Goal: Check status: Check status

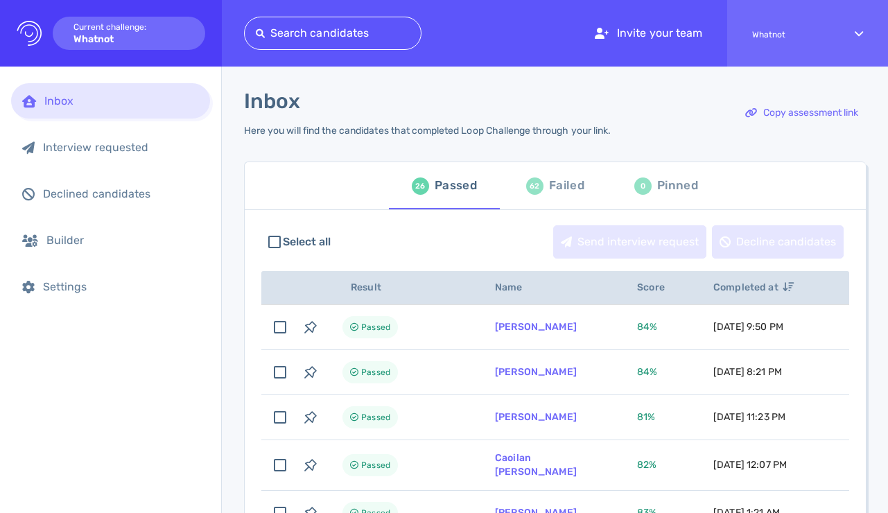
click at [549, 184] on div "Failed" at bounding box center [566, 185] width 35 height 21
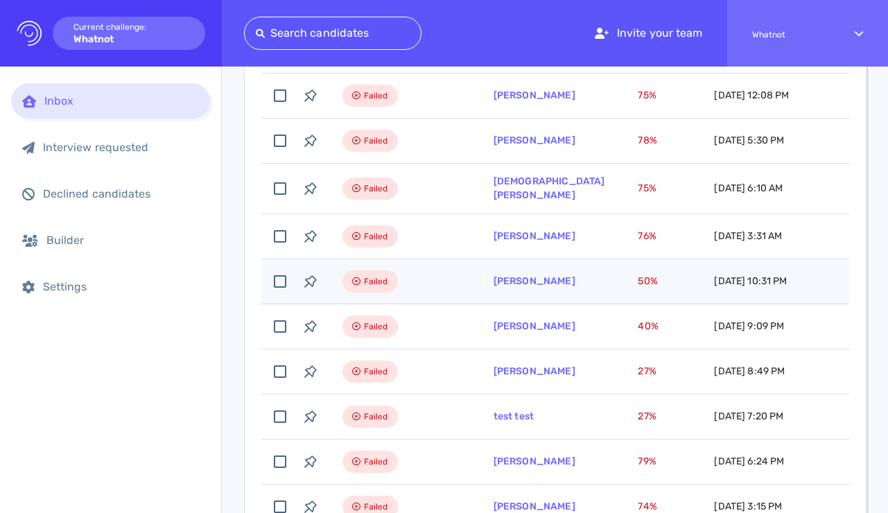
scroll to position [1039, 0]
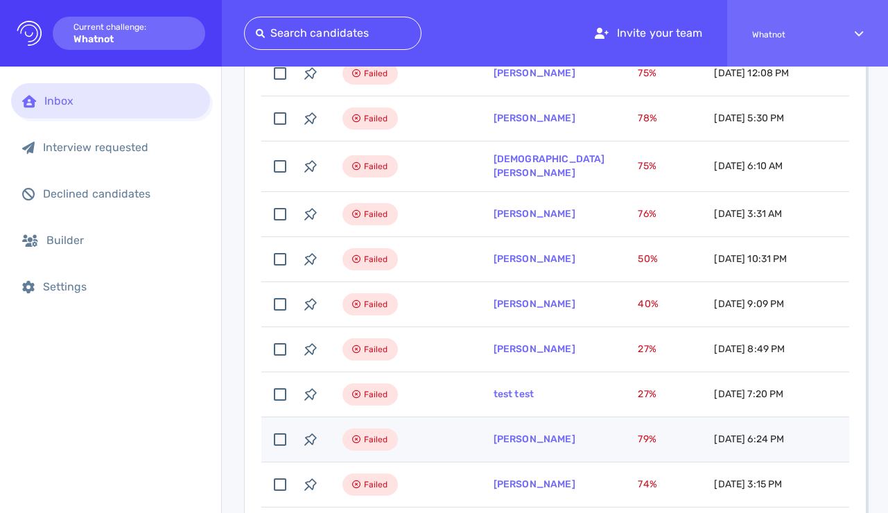
click at [278, 424] on input "checkbox" at bounding box center [280, 439] width 31 height 31
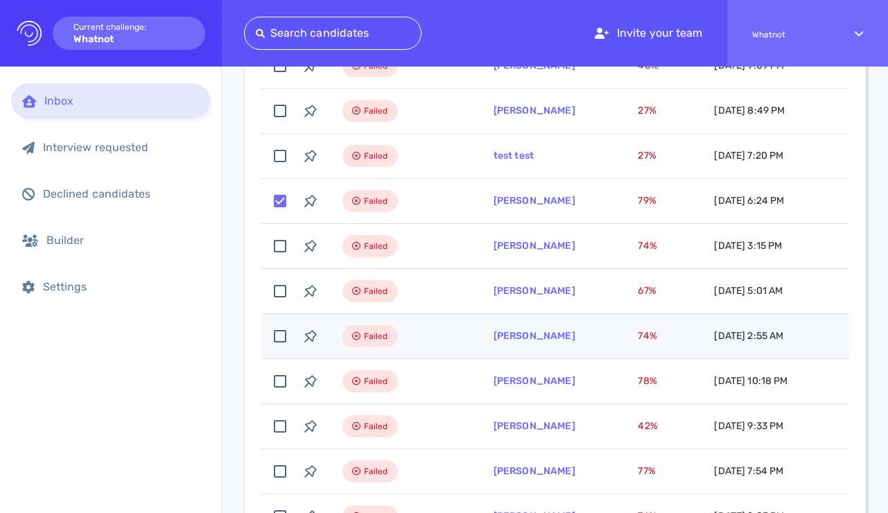
scroll to position [1179, 0]
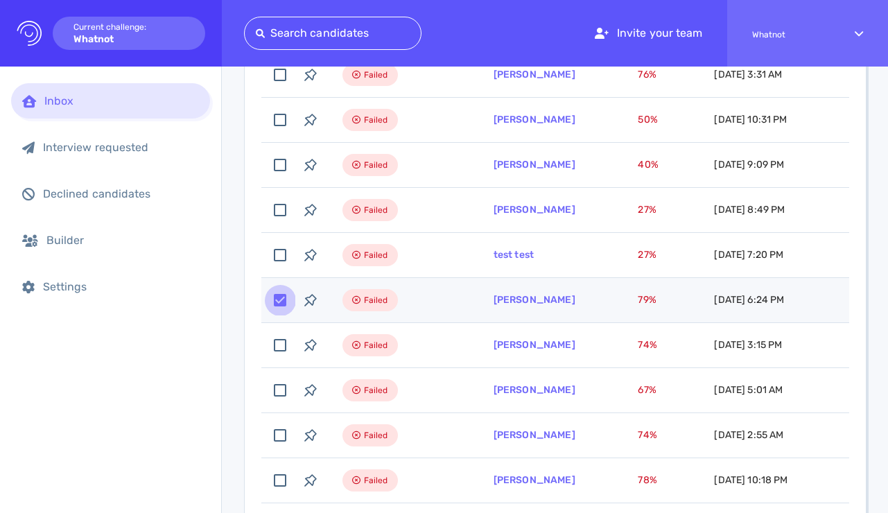
click at [283, 285] on input "checkbox" at bounding box center [280, 300] width 31 height 31
checkbox input "false"
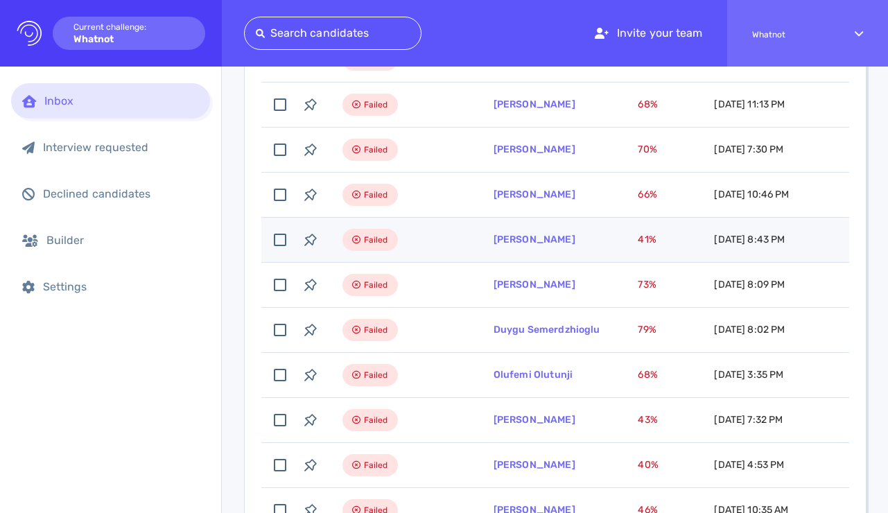
scroll to position [0, 0]
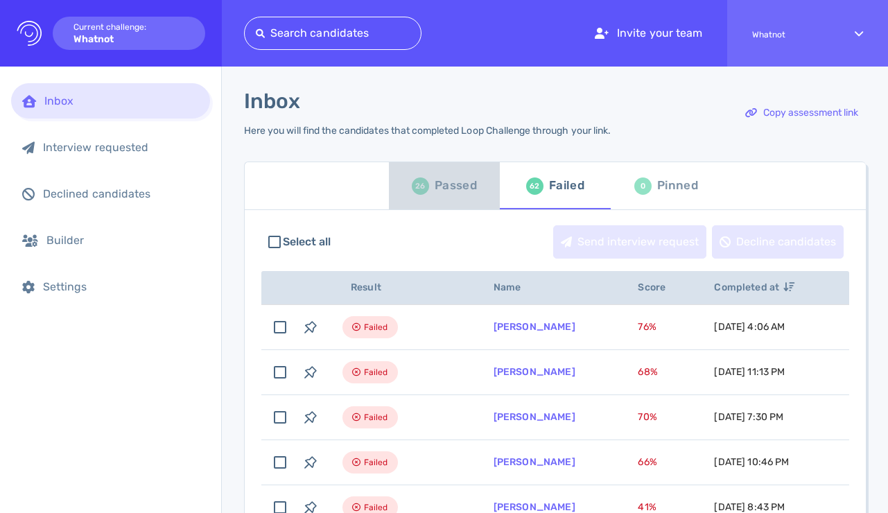
click at [429, 191] on div "26 Passed" at bounding box center [444, 185] width 65 height 39
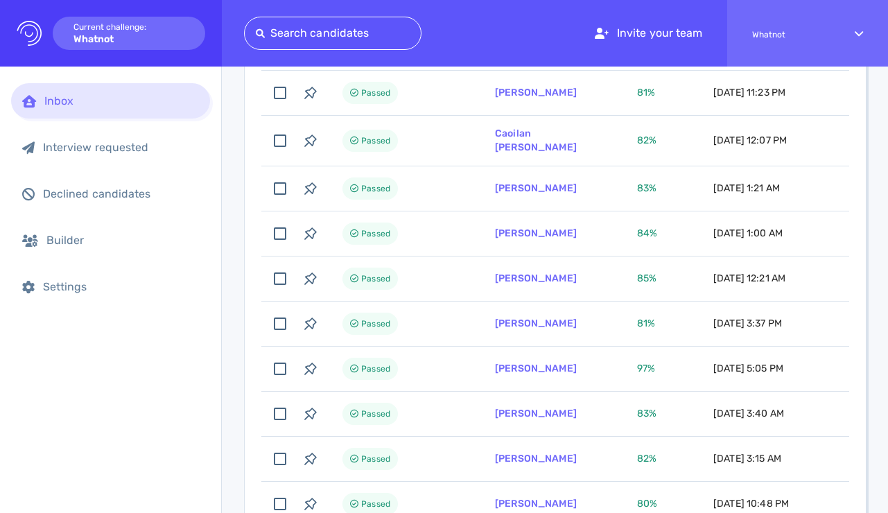
scroll to position [47, 0]
